Goal: Task Accomplishment & Management: Complete application form

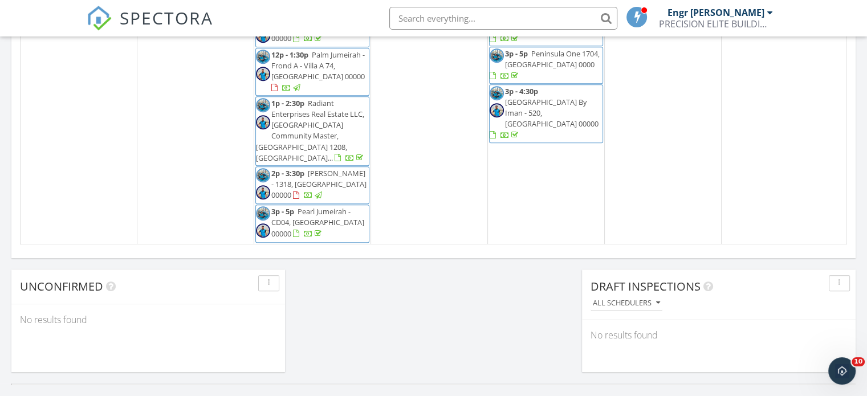
scroll to position [843, 0]
drag, startPoint x: 181, startPoint y: 303, endPoint x: 182, endPoint y: 296, distance: 6.9
click at [181, 303] on div "Unconfirmed" at bounding box center [148, 287] width 274 height 35
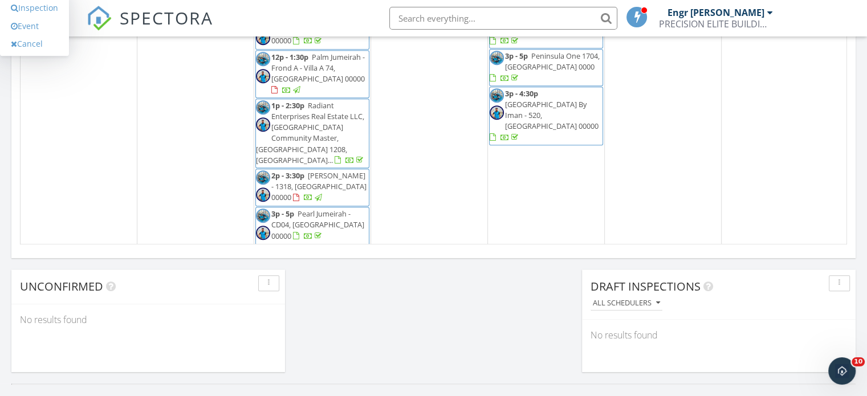
scroll to position [821, 0]
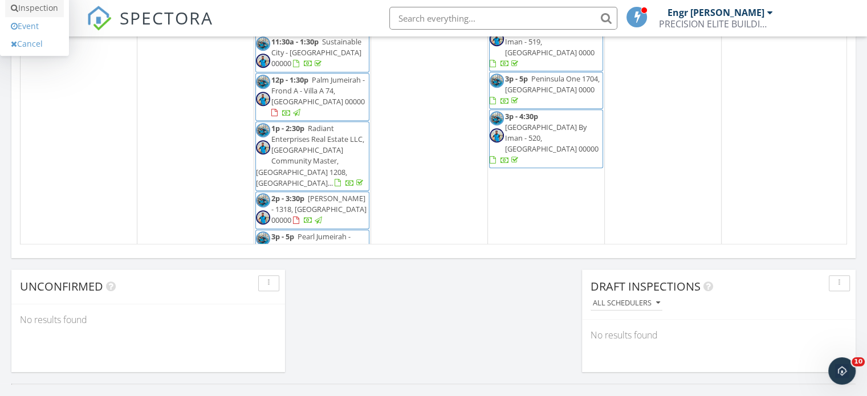
click at [46, 9] on link "Inspection" at bounding box center [34, 8] width 59 height 18
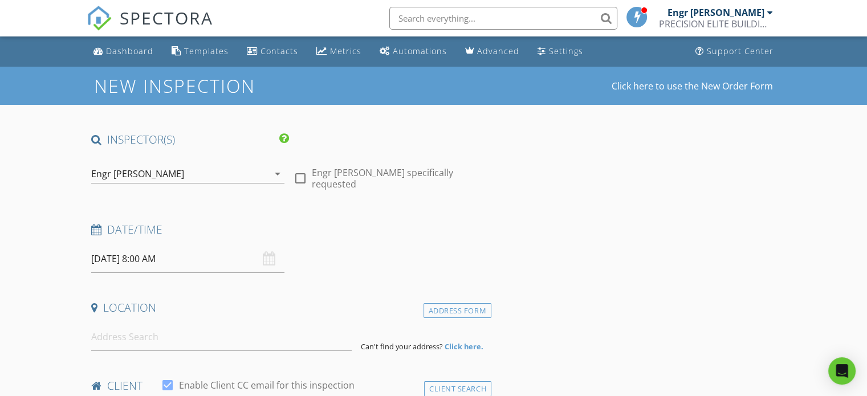
click at [274, 172] on icon "arrow_drop_down" at bounding box center [278, 174] width 14 height 14
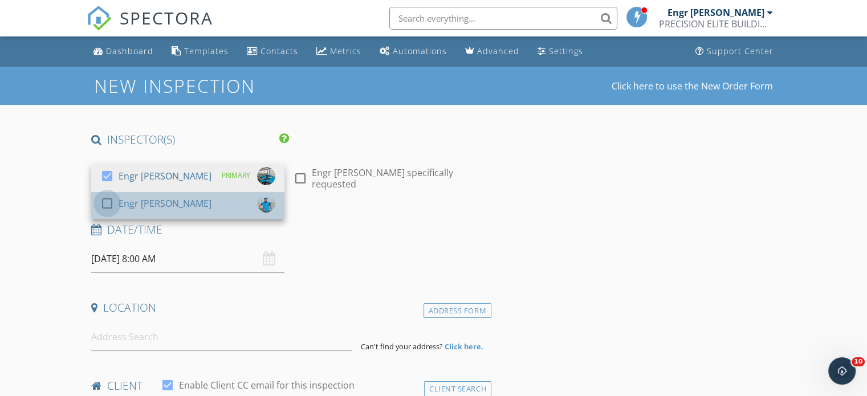
click at [108, 205] on div at bounding box center [106, 203] width 19 height 19
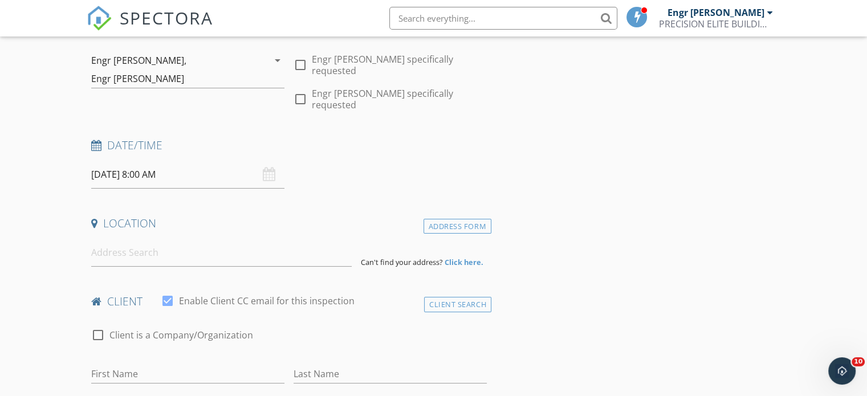
scroll to position [114, 0]
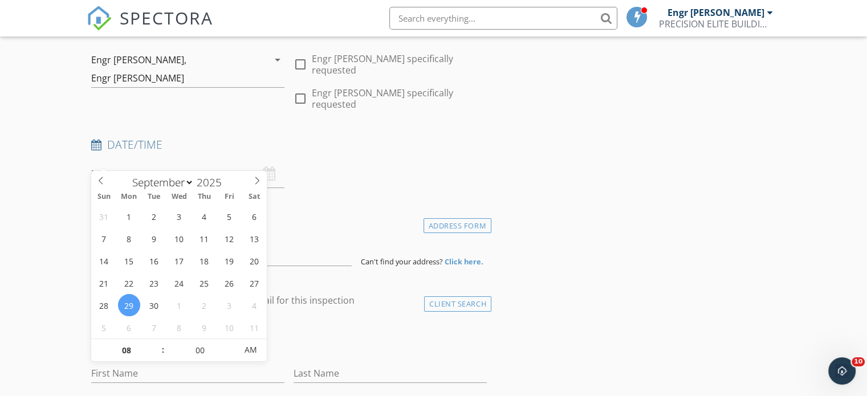
click at [130, 160] on input "29/09/2025 8:00 AM" at bounding box center [187, 174] width 193 height 28
type input "09"
type input "29/09/2025 9:00 AM"
click at [159, 347] on span at bounding box center [157, 344] width 8 height 11
type input "10"
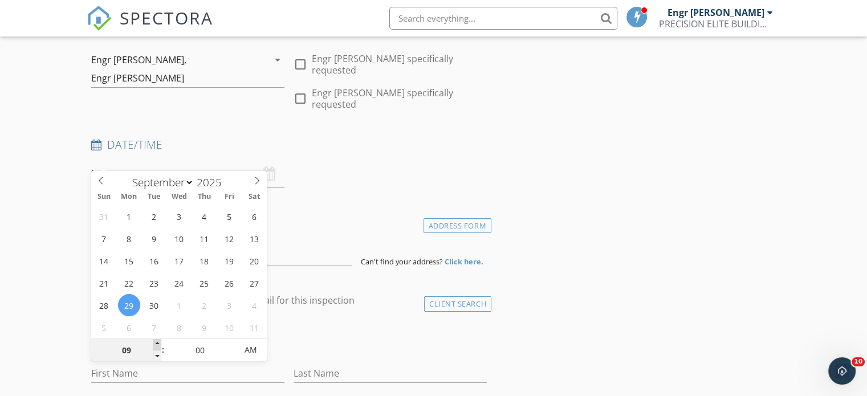
type input "29/09/2025 10:00 AM"
click at [159, 347] on span at bounding box center [157, 344] width 8 height 11
type input "11"
type input "29/09/2025 11:00 AM"
click at [159, 347] on span at bounding box center [157, 344] width 8 height 11
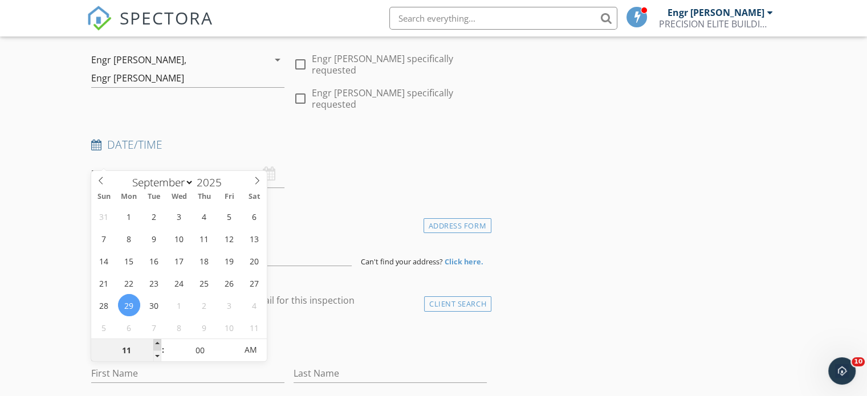
type input "12"
type input "29/09/2025 12:00 PM"
click at [159, 347] on span at bounding box center [157, 344] width 8 height 11
type input "01"
type input "29/09/2025 1:00 PM"
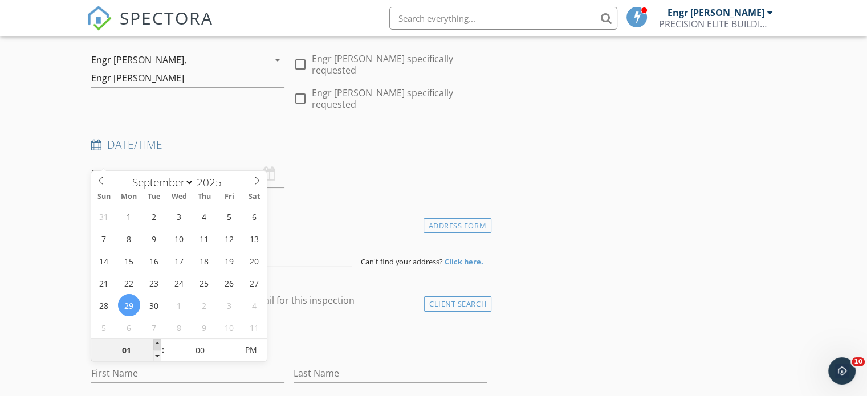
click at [159, 347] on span at bounding box center [157, 344] width 8 height 11
type input "02"
type input "29/09/2025 2:00 PM"
click at [159, 347] on span at bounding box center [157, 344] width 8 height 11
type input "03"
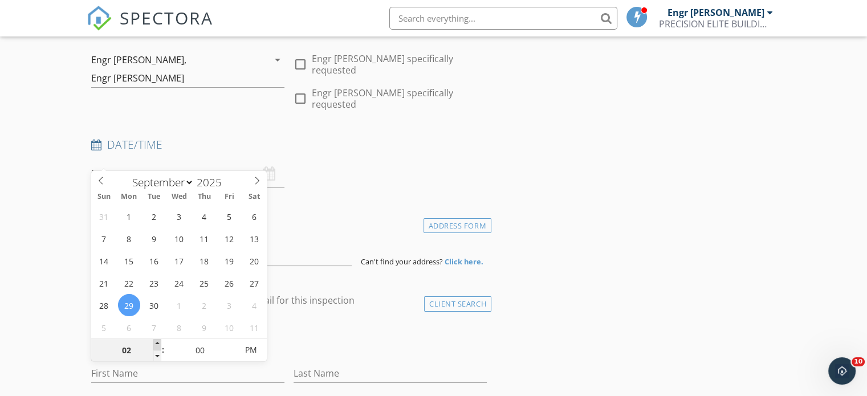
type input "[DATE] 3:00 PM"
click at [159, 347] on span at bounding box center [157, 344] width 8 height 11
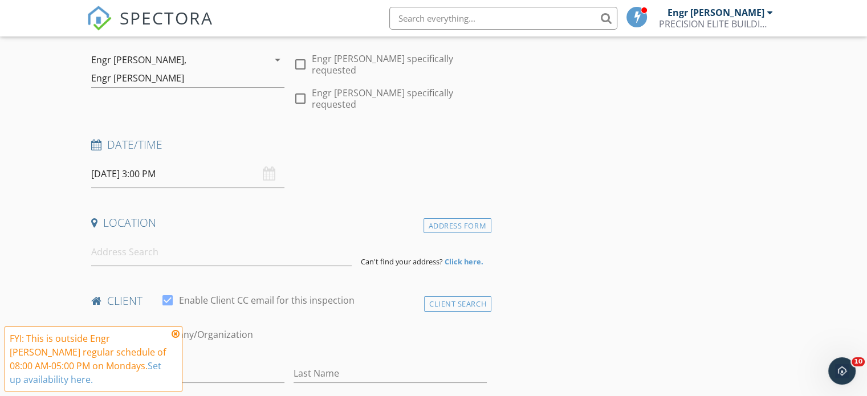
click at [176, 238] on input at bounding box center [221, 252] width 260 height 28
paste input "Panorama 2"
click at [211, 238] on input "Panorama 2 dubai" at bounding box center [221, 252] width 260 height 28
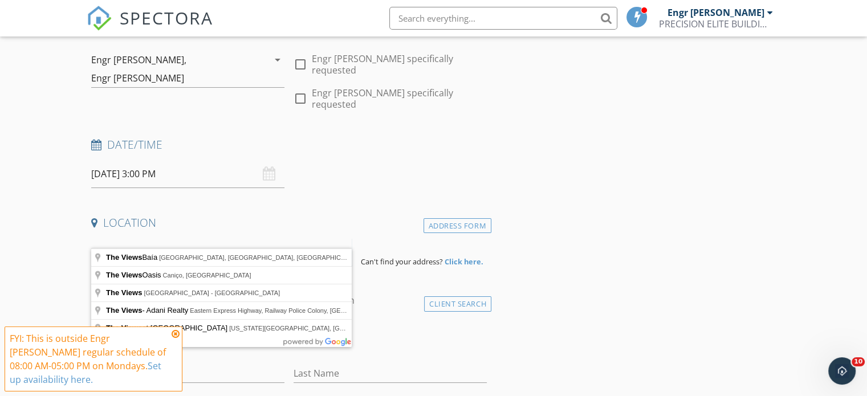
paste input "Panorama 2"
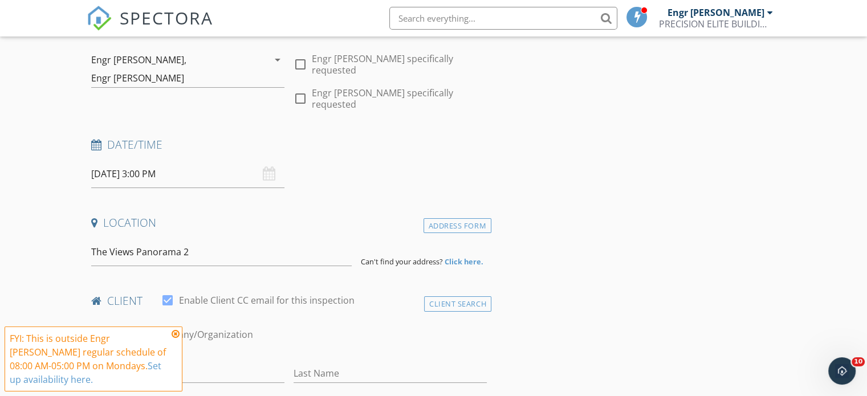
click at [176, 334] on icon at bounding box center [176, 333] width 8 height 9
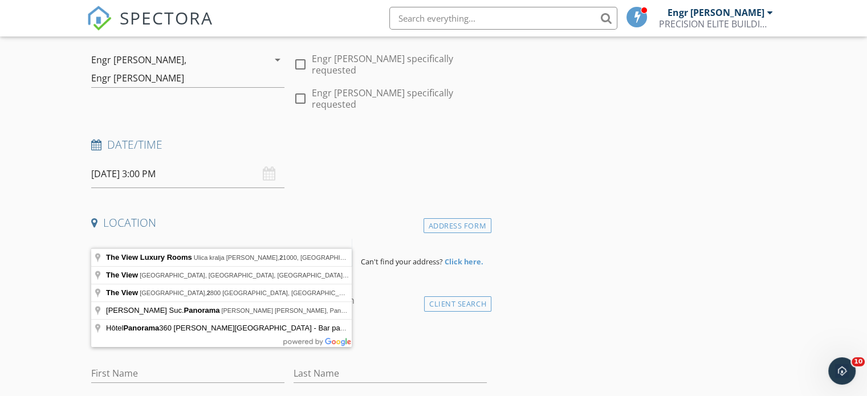
click at [207, 238] on input "The Views Panorama 2" at bounding box center [221, 252] width 260 height 28
paste input "Panorama 2"
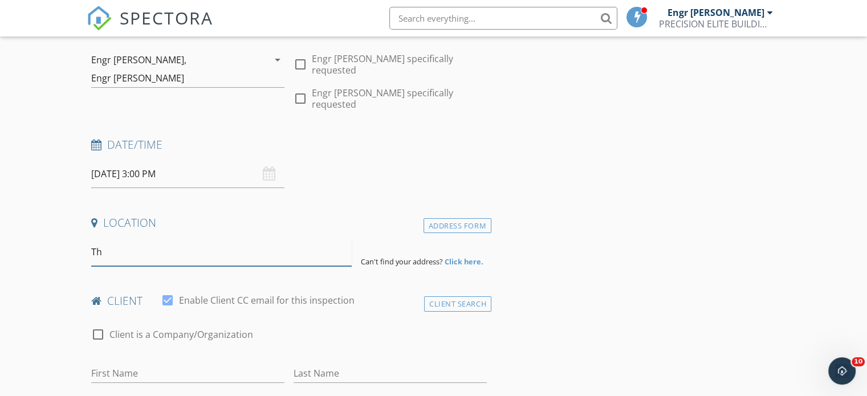
type input "T"
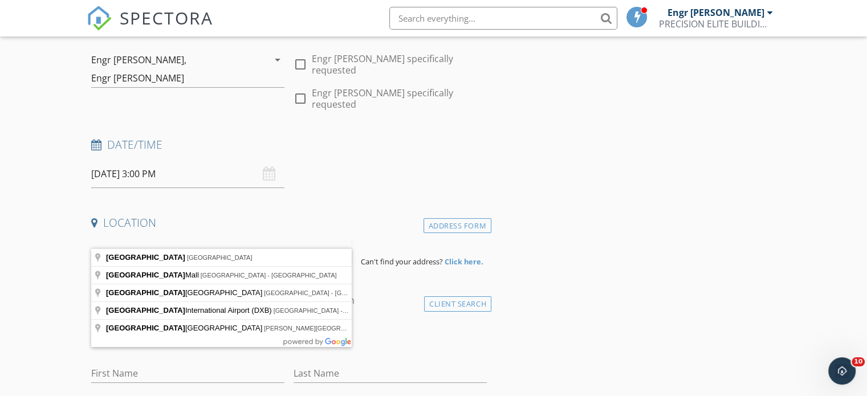
paste input "Panorama 2"
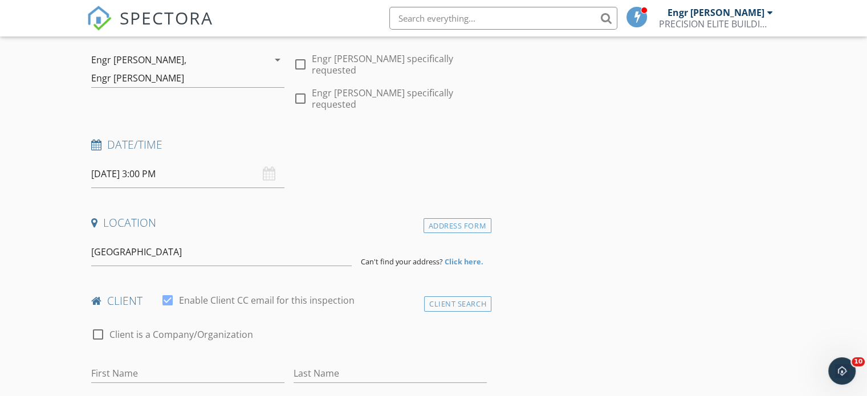
type input "Dubai - United Arab Emirates"
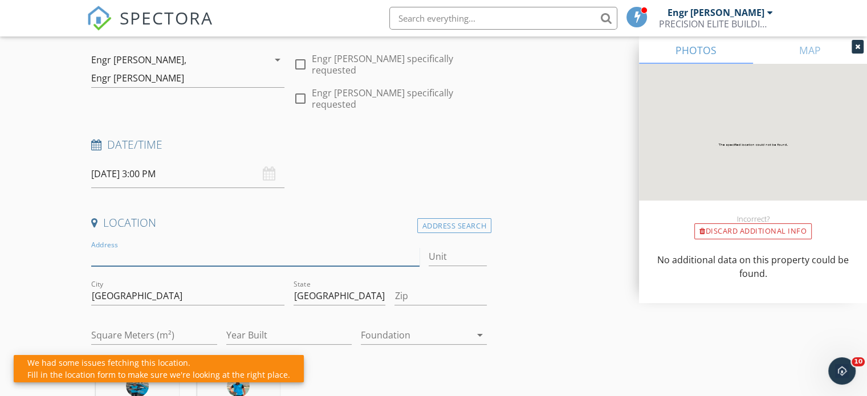
click at [284, 247] on input "Address" at bounding box center [255, 256] width 328 height 19
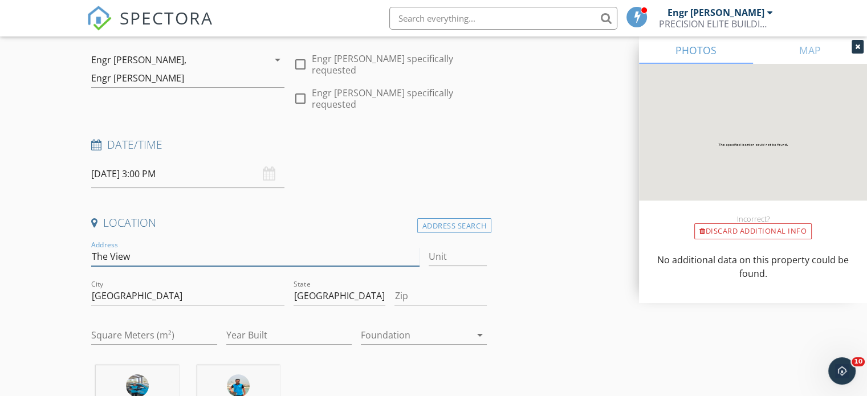
paste input "Panorama 2"
type input "The View Panorama 2"
click at [439, 247] on input "Unit" at bounding box center [457, 256] width 58 height 19
paste input "10001"
type input "10001"
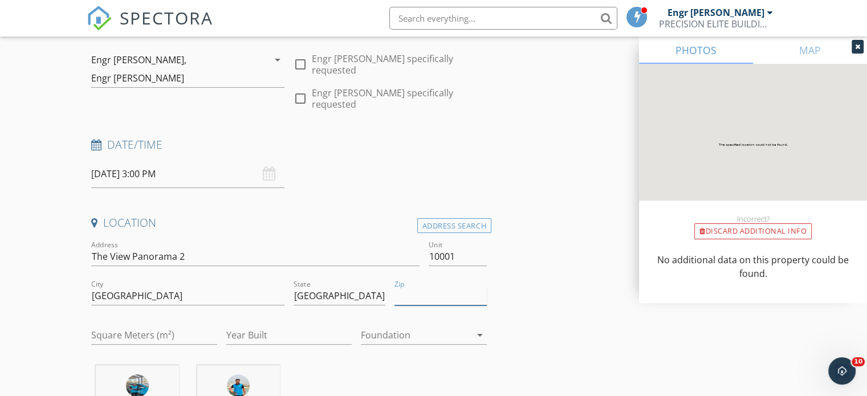
click at [458, 287] on input "Zip" at bounding box center [440, 296] width 92 height 19
type input "00000"
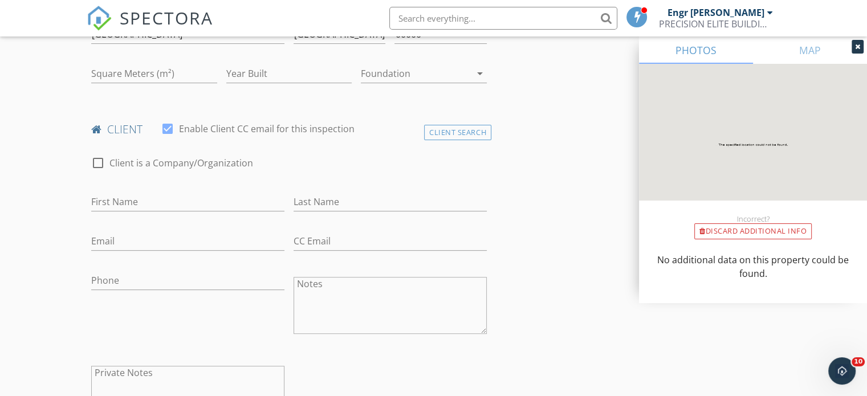
scroll to position [382, 0]
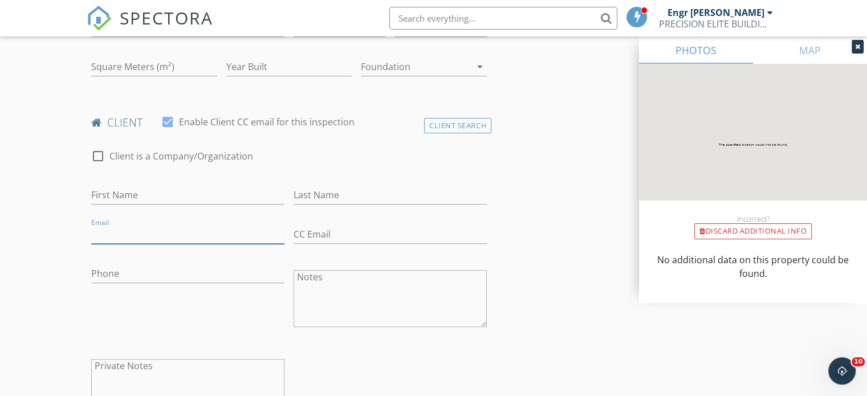
click at [210, 225] on input "Email" at bounding box center [187, 234] width 193 height 19
paste input "[PERSON_NAME][EMAIL_ADDRESS][DOMAIN_NAME]"
type input "[PERSON_NAME][EMAIL_ADDRESS][DOMAIN_NAME]"
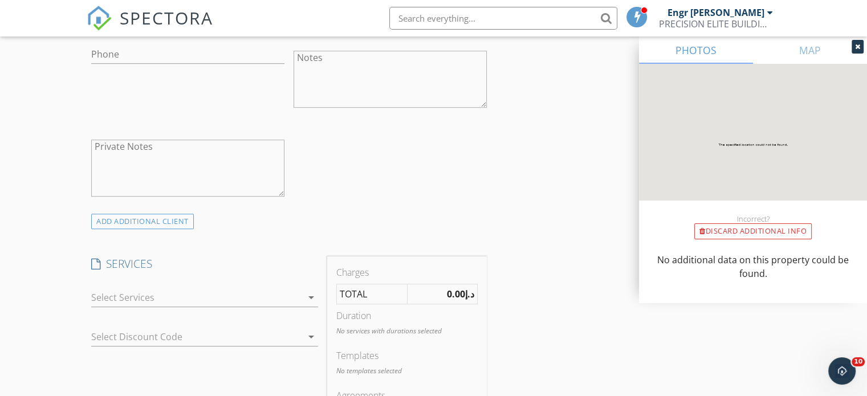
scroll to position [654, 0]
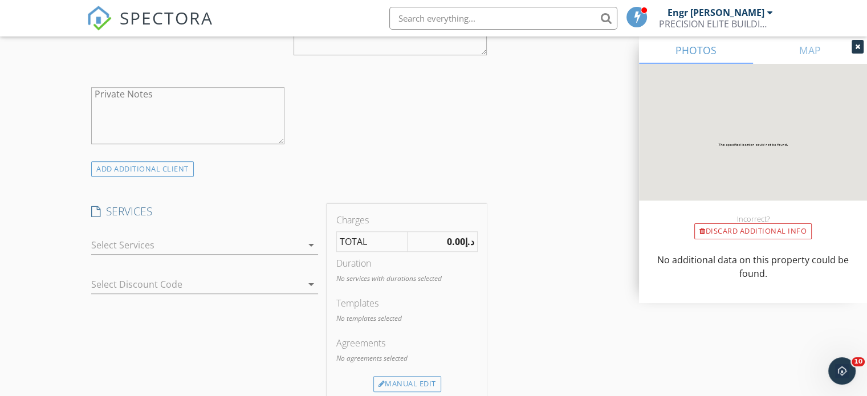
click at [105, 236] on div at bounding box center [196, 245] width 211 height 18
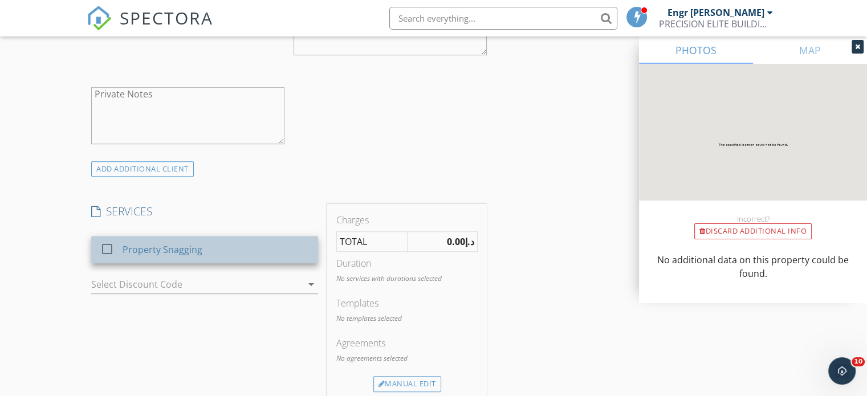
click at [125, 243] on div "Property Snagging" at bounding box center [163, 250] width 80 height 14
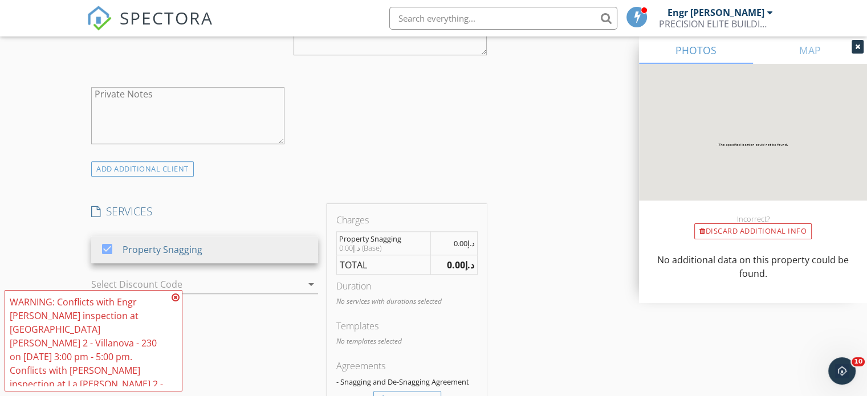
scroll to position [700, 0]
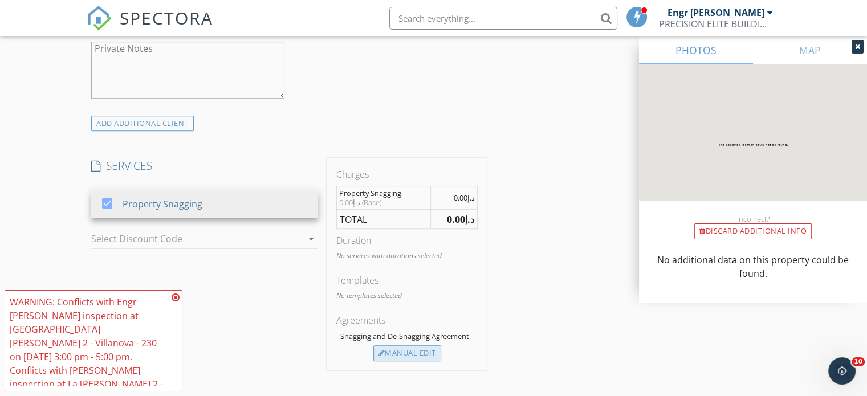
click at [417, 345] on div "Manual Edit" at bounding box center [407, 353] width 68 height 16
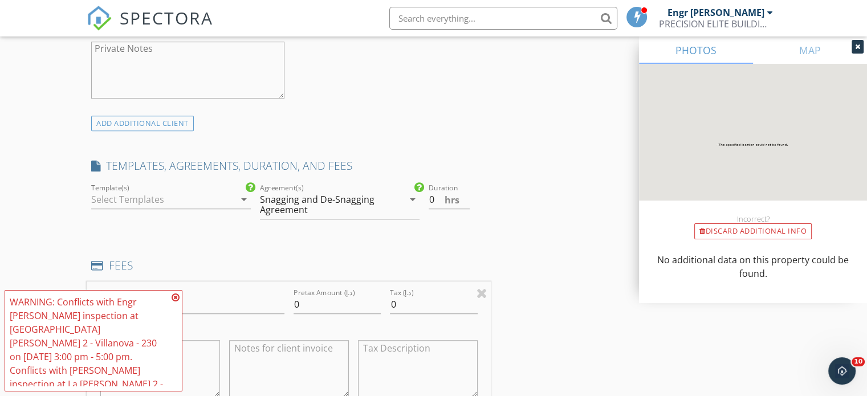
click at [238, 193] on icon "arrow_drop_down" at bounding box center [244, 200] width 14 height 14
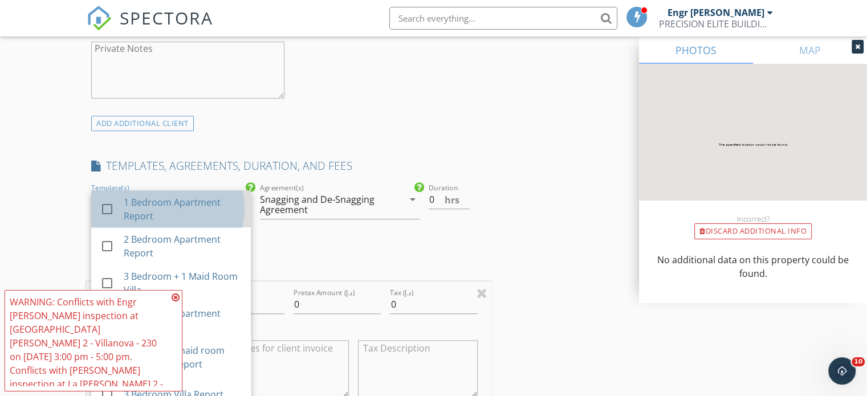
click at [205, 195] on div "1 Bedroom Apartment Report" at bounding box center [183, 208] width 118 height 27
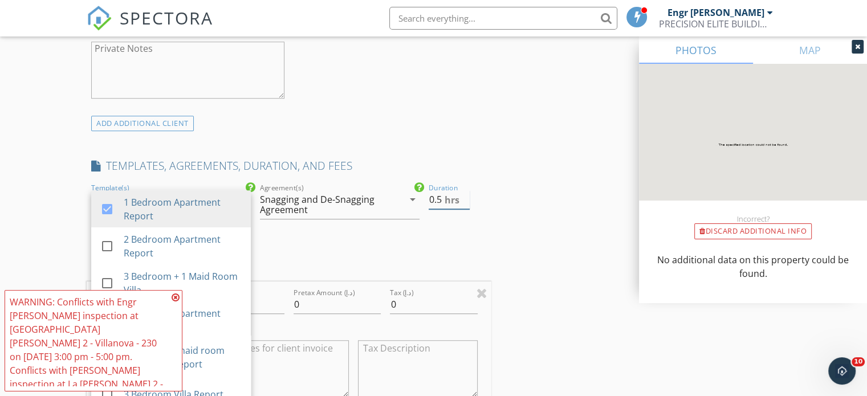
click at [464, 190] on input "0.5" at bounding box center [448, 199] width 41 height 19
click at [464, 190] on input "1" at bounding box center [448, 199] width 41 height 19
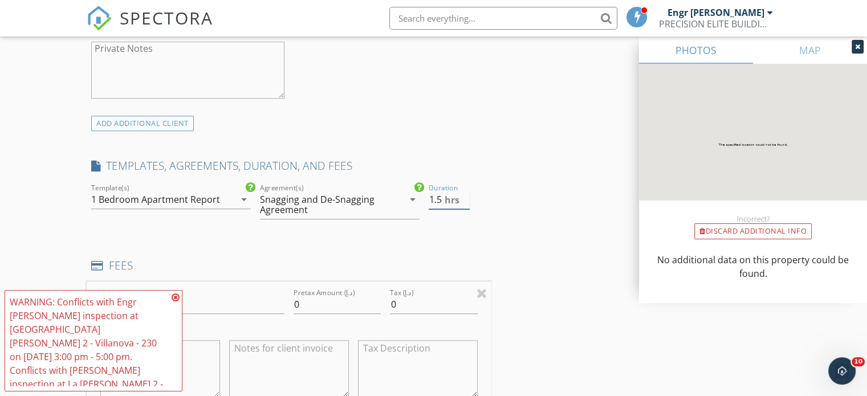
click at [464, 190] on input "1.5" at bounding box center [448, 199] width 41 height 19
click at [464, 190] on input "2" at bounding box center [448, 199] width 41 height 19
click at [464, 190] on input "2.5" at bounding box center [448, 199] width 41 height 19
type input "2"
click at [466, 190] on input "2" at bounding box center [448, 199] width 41 height 19
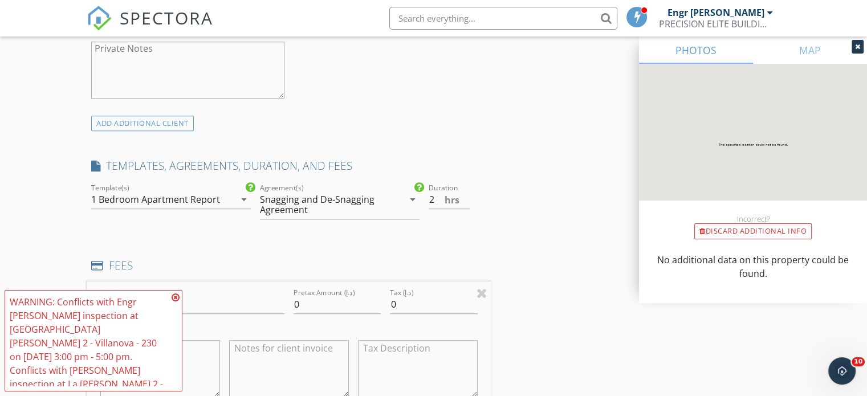
click at [515, 205] on div "INSPECTOR(S) check_box Engr Aftab Ali PRIMARY check_box Engr Adnan Ali Engr Aft…" at bounding box center [433, 376] width 693 height 1889
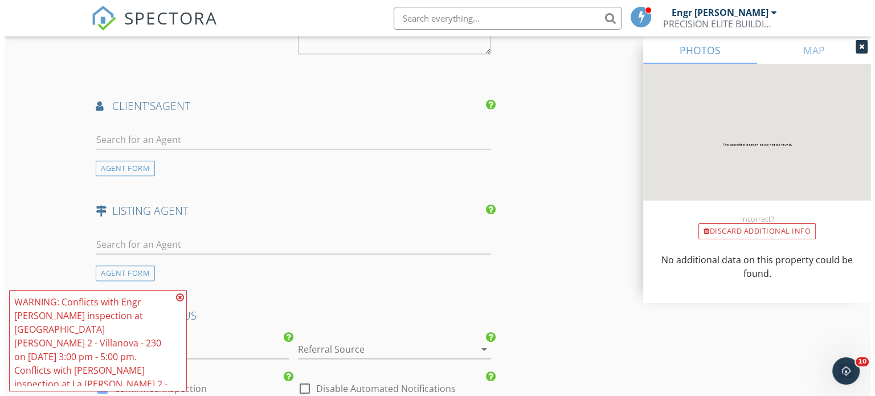
scroll to position [1631, 0]
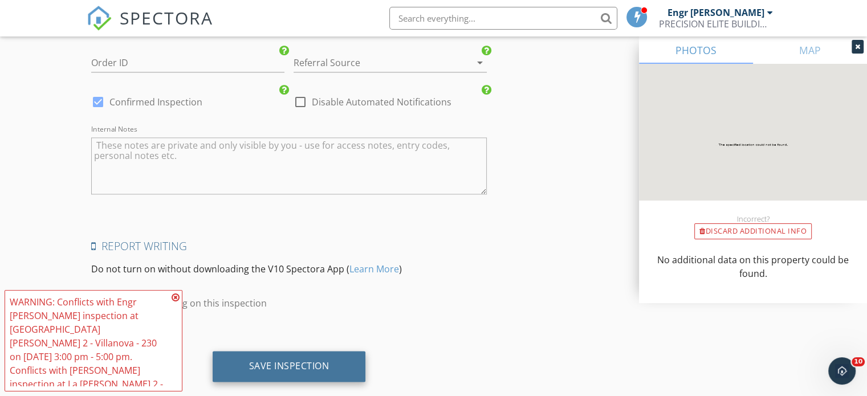
click at [317, 360] on div "Save Inspection" at bounding box center [289, 365] width 80 height 11
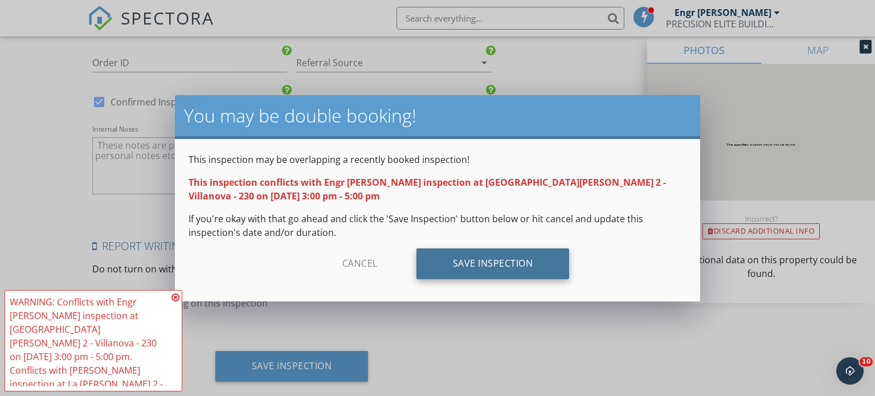
click at [479, 264] on div "Save Inspection" at bounding box center [493, 263] width 153 height 31
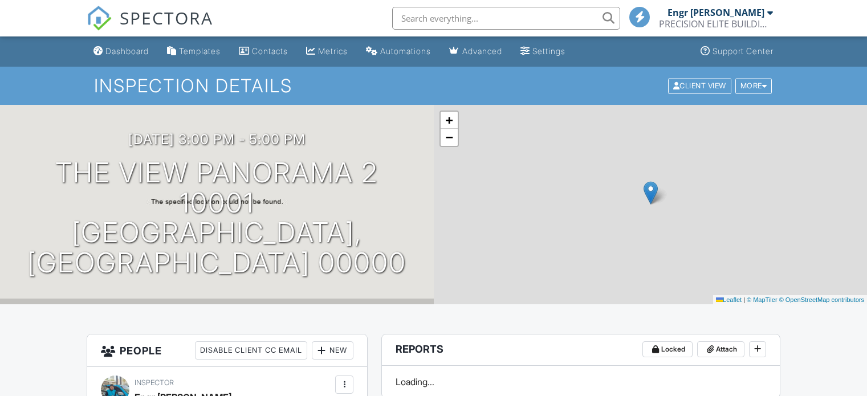
scroll to position [319, 0]
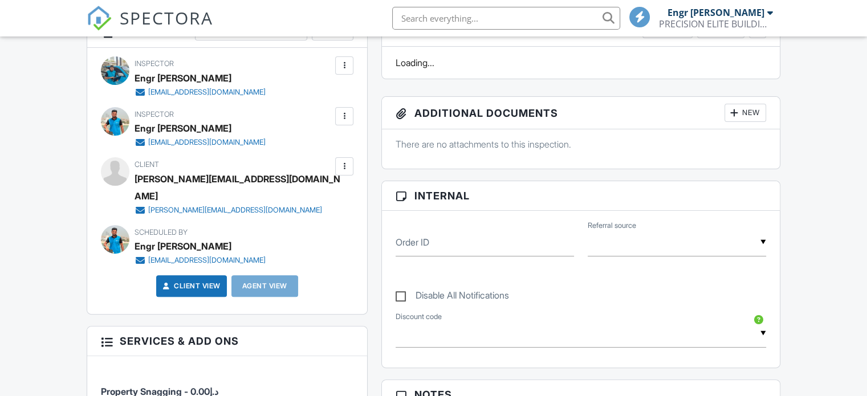
click at [200, 280] on link "Client View" at bounding box center [190, 285] width 60 height 11
